Goal: Transaction & Acquisition: Download file/media

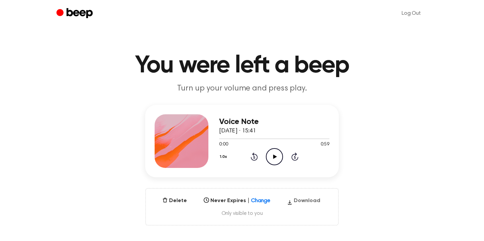
click at [295, 200] on button "Download" at bounding box center [303, 202] width 39 height 11
click at [293, 200] on button "Download" at bounding box center [303, 202] width 39 height 11
click at [309, 198] on button "Download" at bounding box center [303, 202] width 39 height 11
